Goal: Task Accomplishment & Management: Use online tool/utility

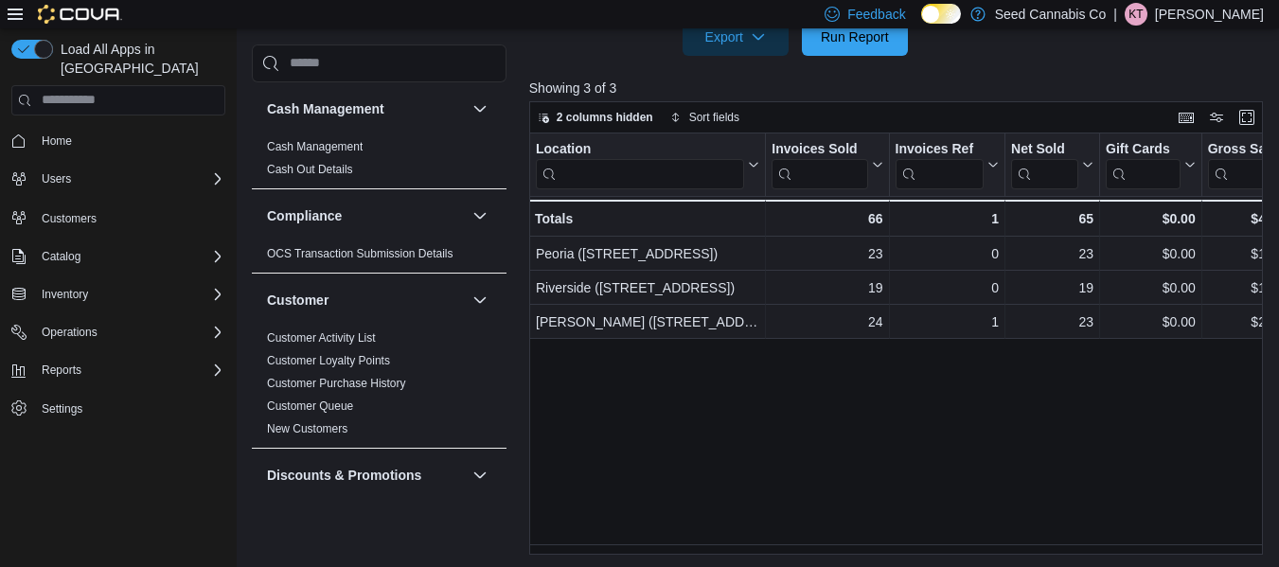
scroll to position [652, 0]
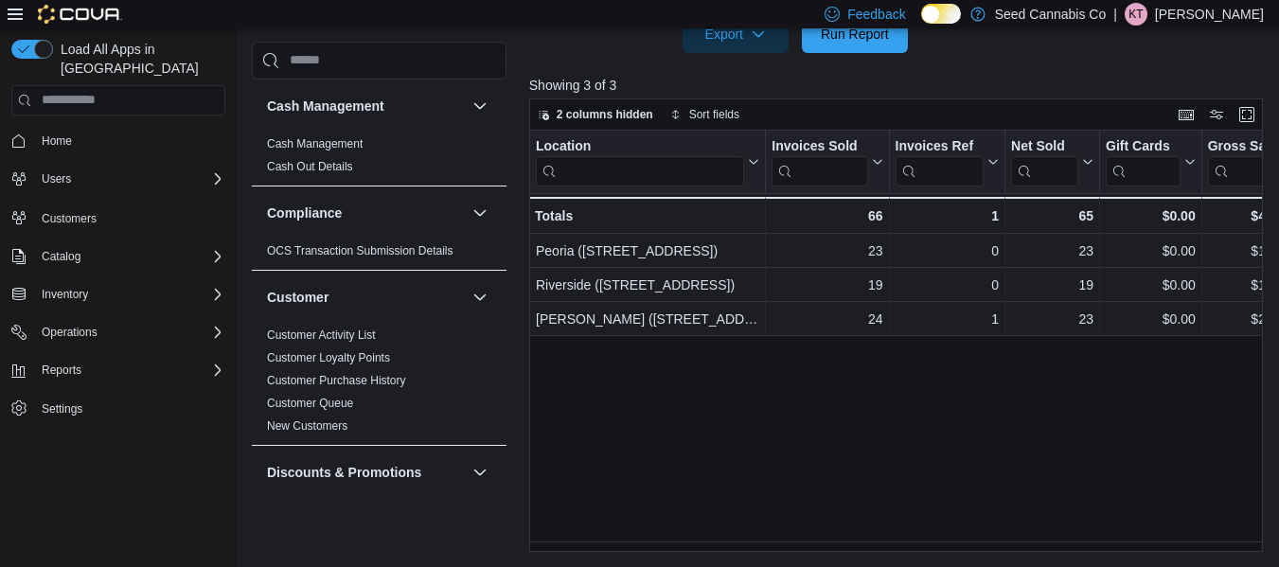
drag, startPoint x: 683, startPoint y: 539, endPoint x: 701, endPoint y: 541, distance: 18.1
click at [701, 541] on div "Location Click to view column header actions Invoices Sold Click to view column…" at bounding box center [899, 341] width 741 height 421
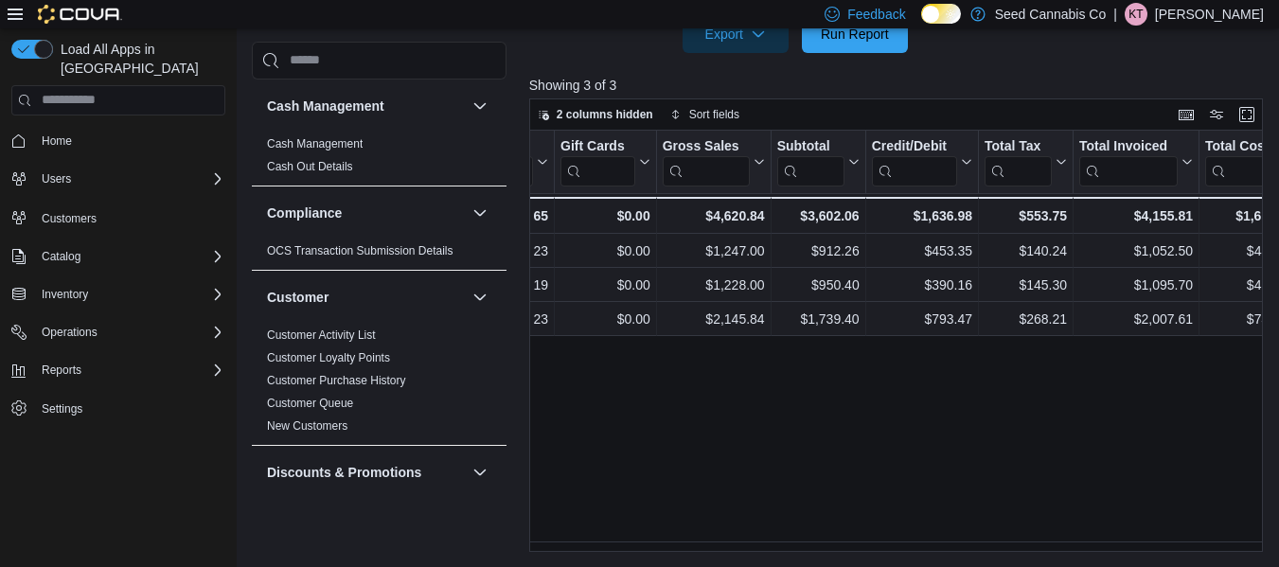
scroll to position [0, 551]
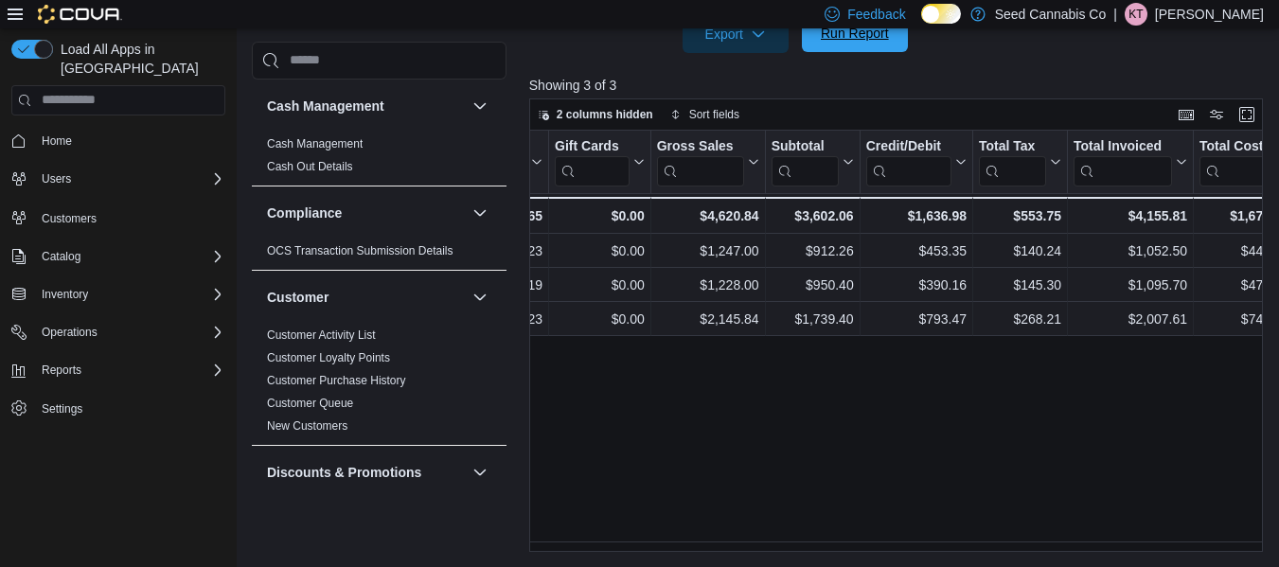
click at [856, 44] on span "Run Report" at bounding box center [854, 33] width 83 height 38
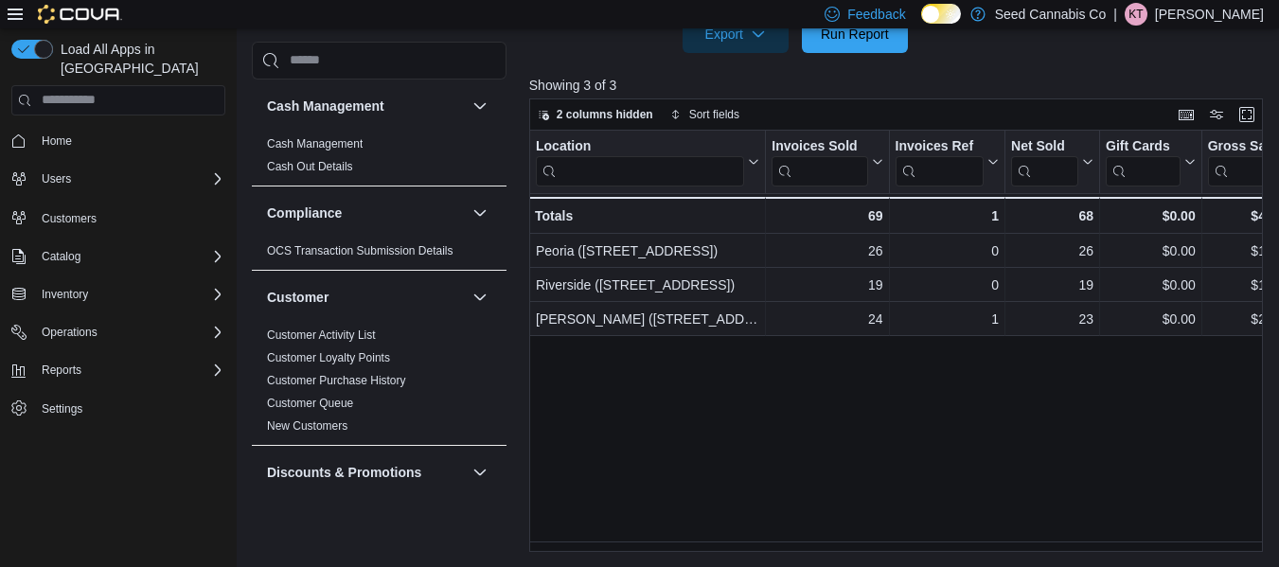
drag, startPoint x: 681, startPoint y: 539, endPoint x: 734, endPoint y: 532, distance: 53.5
click at [734, 532] on div "Location Click to view column header actions Invoices Sold Click to view column…" at bounding box center [899, 341] width 741 height 421
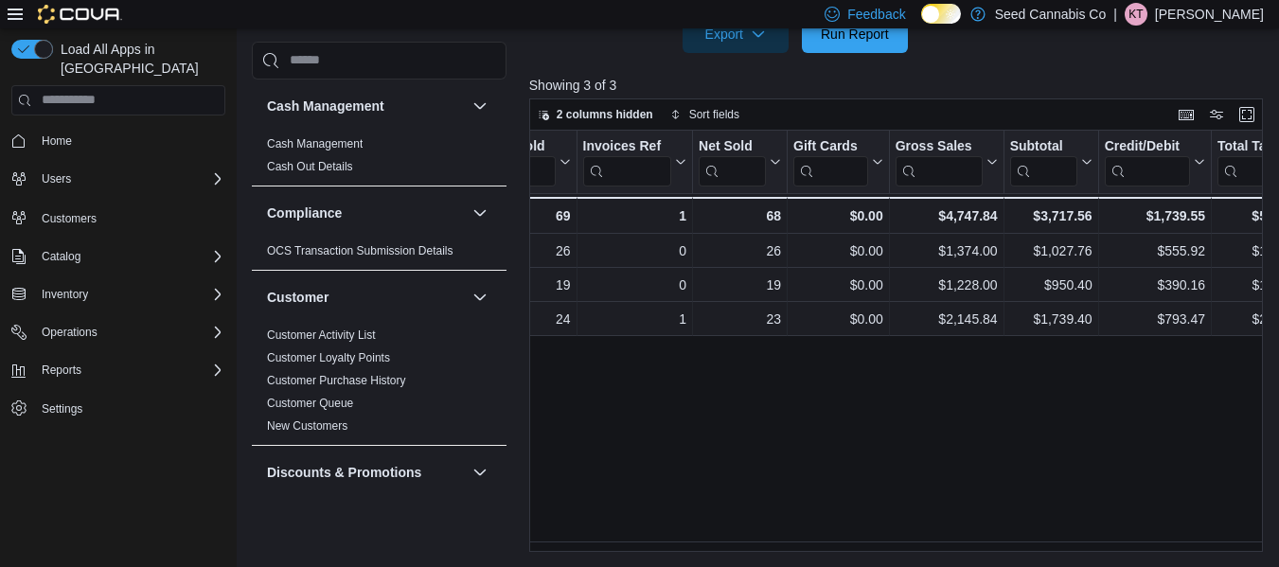
scroll to position [0, 432]
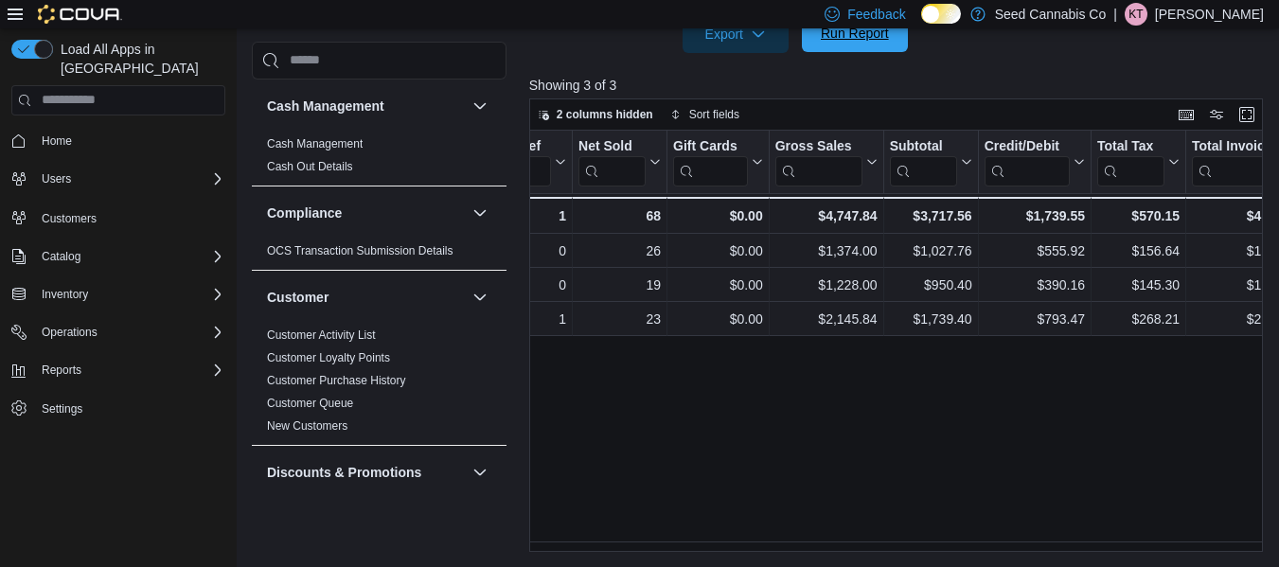
click at [830, 48] on span "Run Report" at bounding box center [854, 33] width 83 height 38
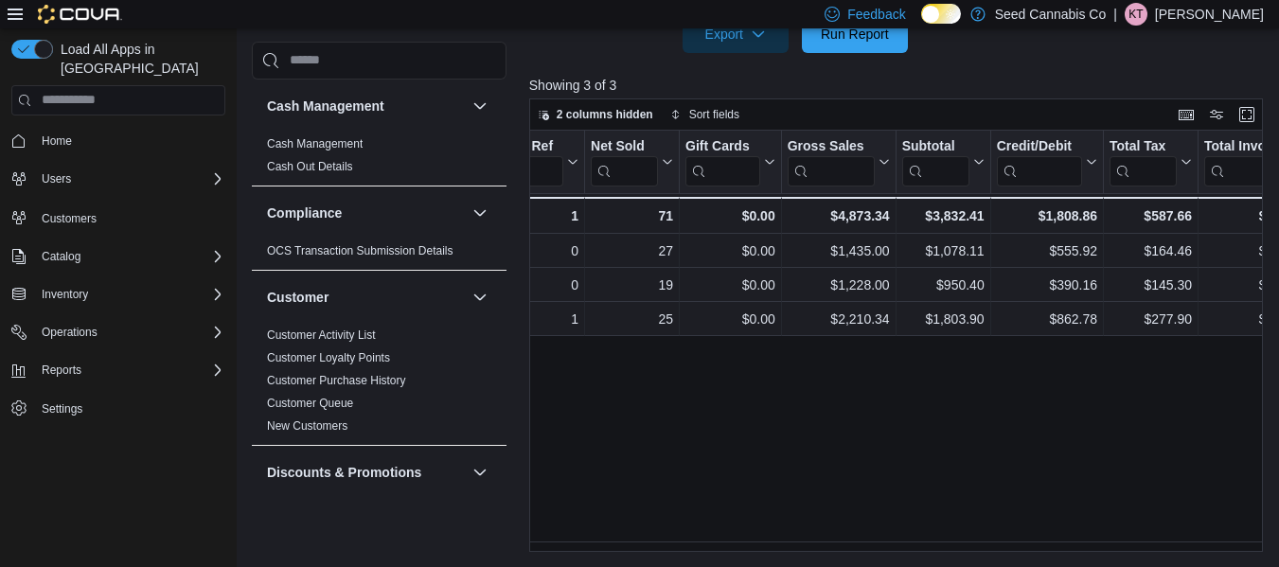
scroll to position [0, 407]
